Goal: Task Accomplishment & Management: Complete application form

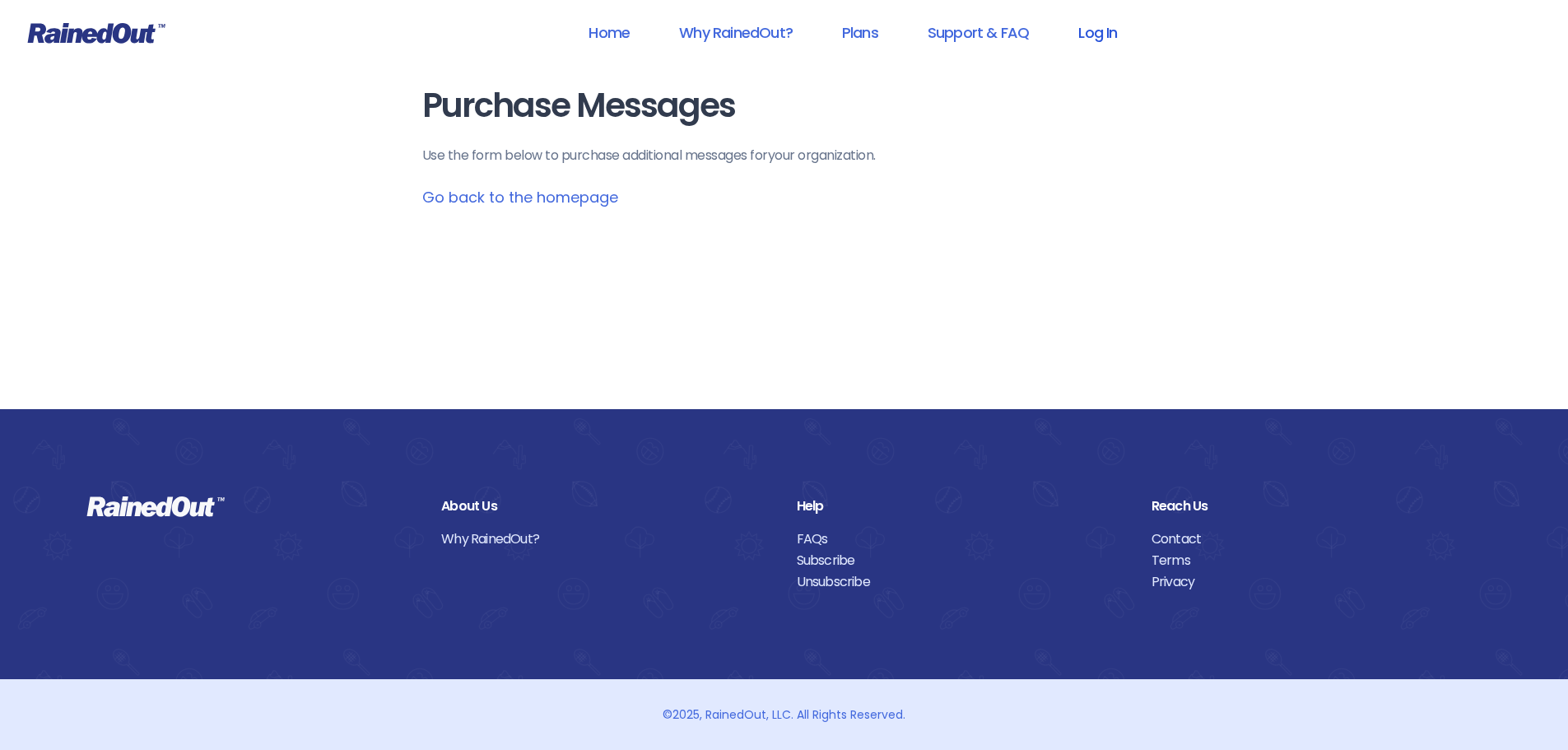
click at [1093, 23] on link "Log In" at bounding box center [1098, 32] width 82 height 37
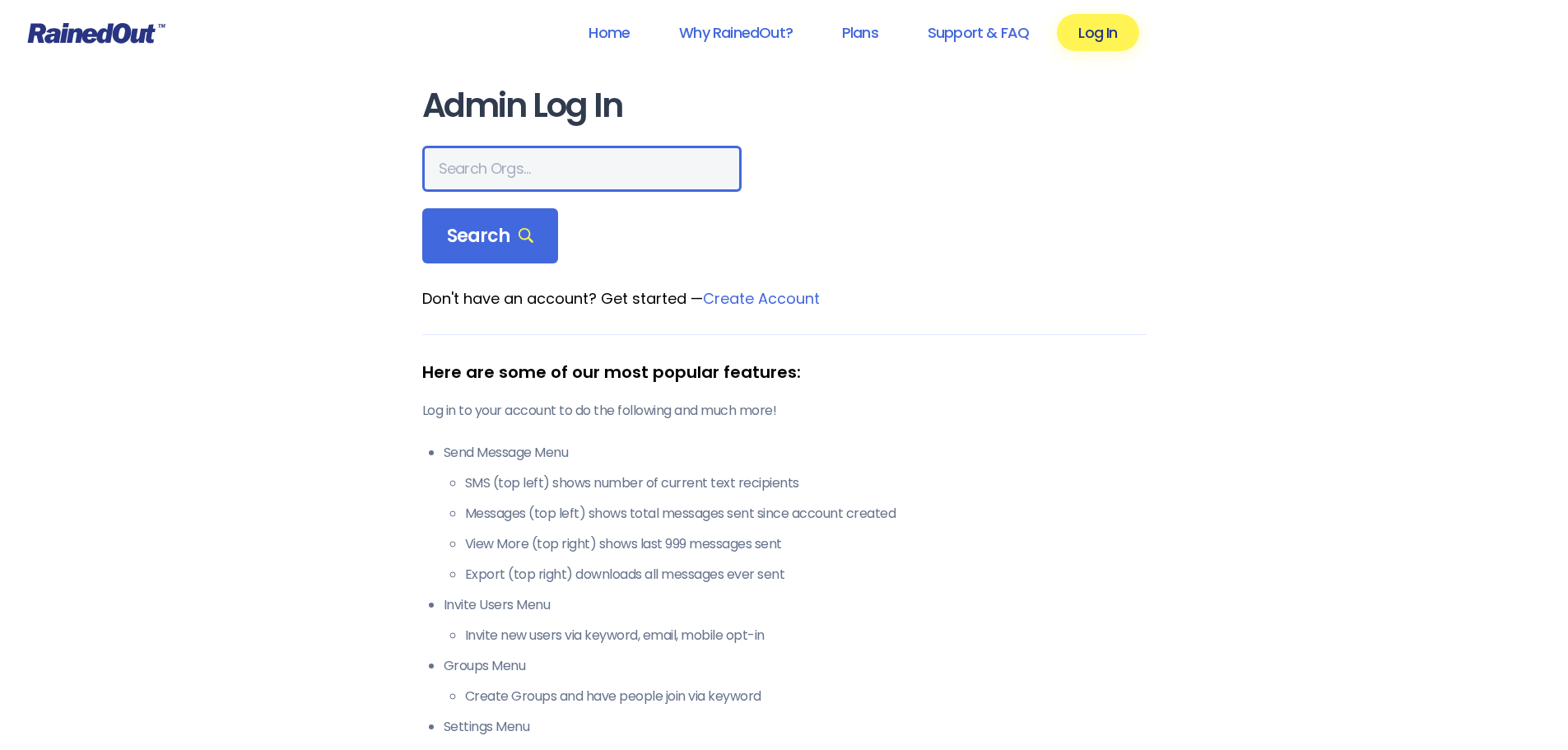
click at [465, 165] on input "text" at bounding box center [582, 168] width 319 height 46
type input "a"
type input "seabrook"
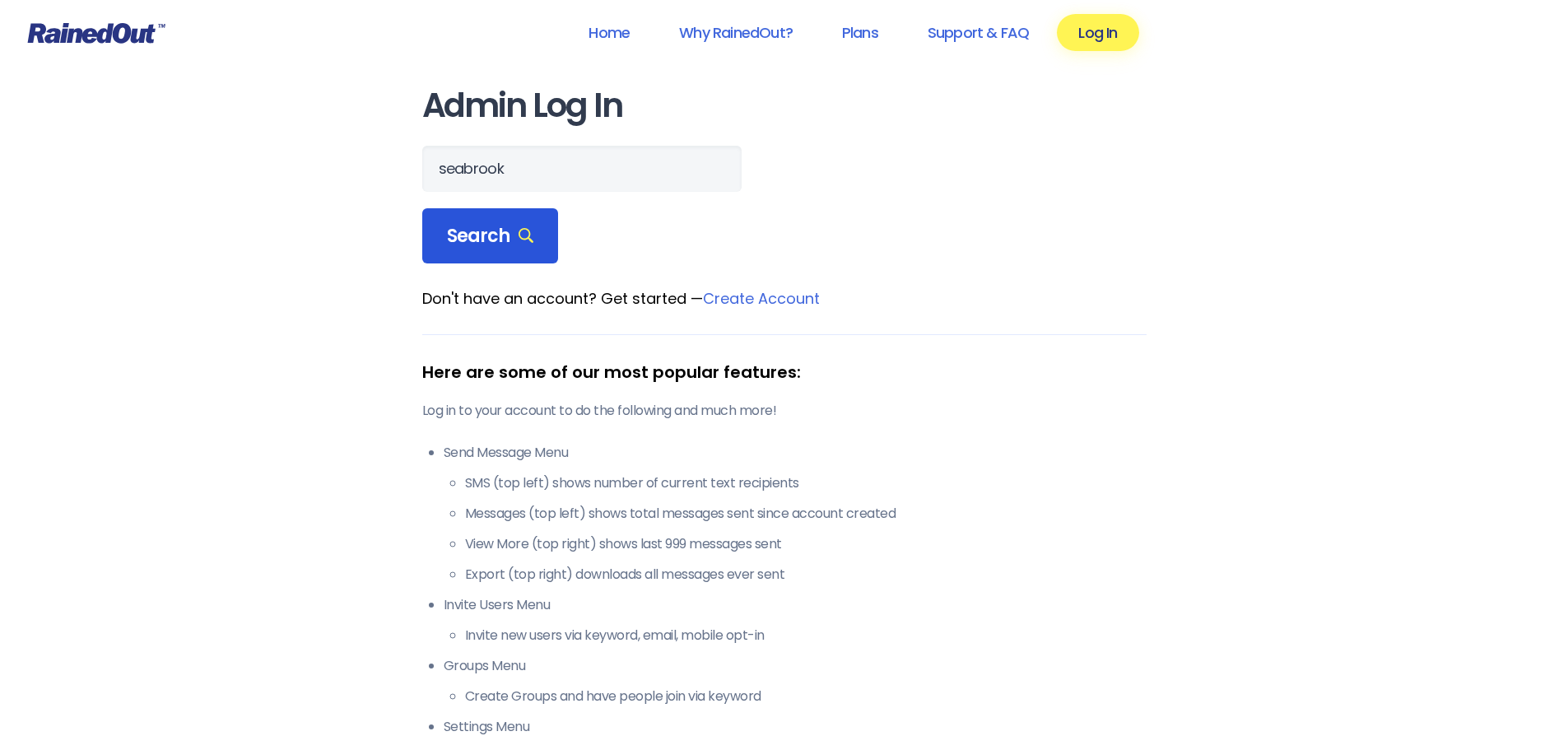
click at [506, 236] on span "Search" at bounding box center [490, 235] width 88 height 23
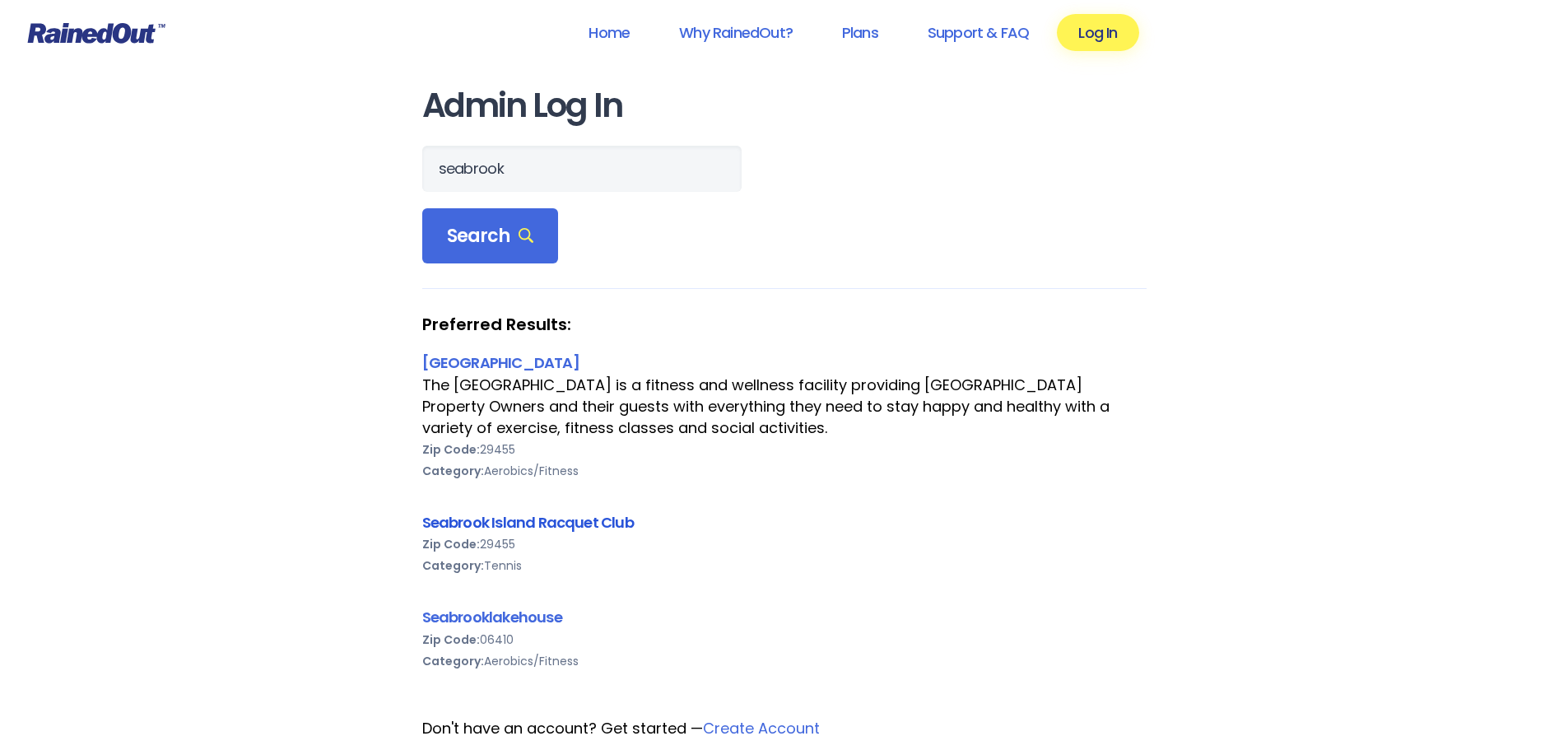
click at [523, 523] on link "Seabrook Island Racquet Club" at bounding box center [528, 522] width 212 height 21
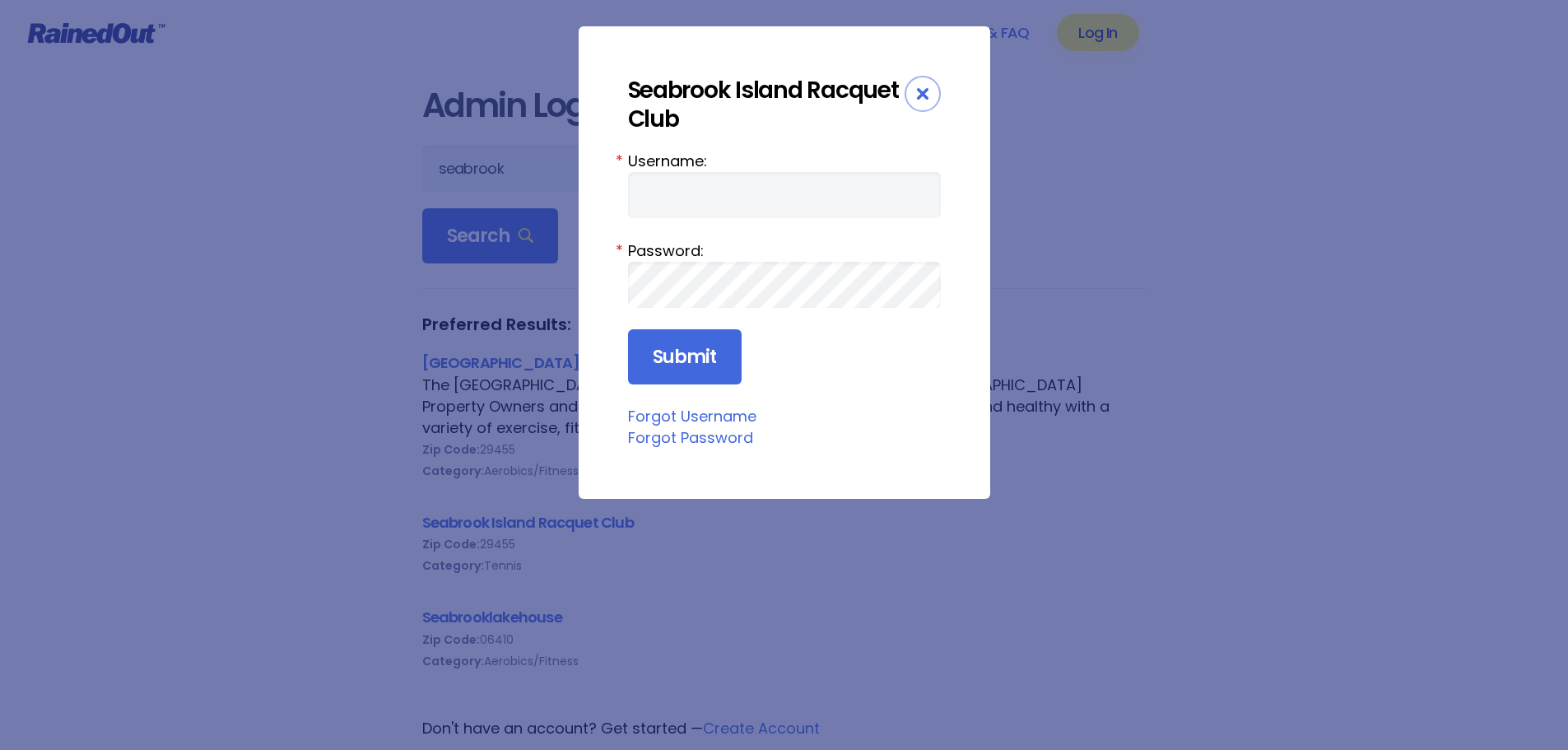
click at [746, 223] on form "Username: * Password: * Submit" at bounding box center [784, 267] width 313 height 235
click at [749, 198] on input "Username:" at bounding box center [784, 195] width 313 height 46
type input "racquetclub"
click at [668, 336] on input "Submit" at bounding box center [684, 356] width 113 height 56
